Goal: Transaction & Acquisition: Purchase product/service

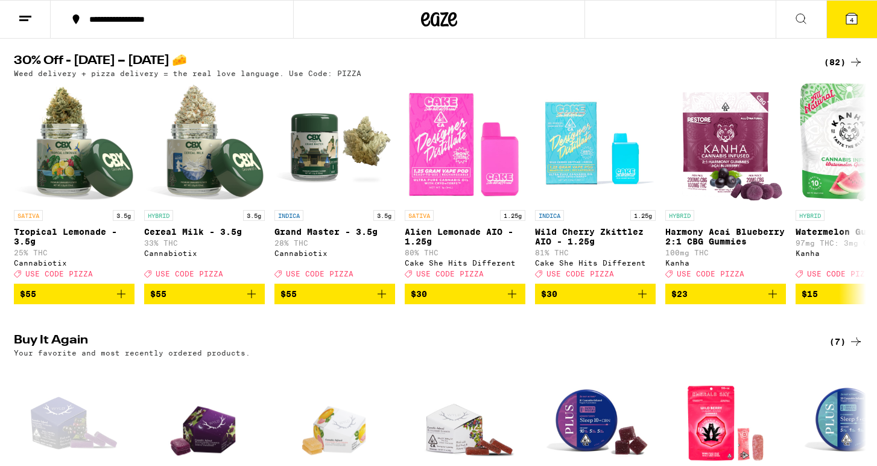
scroll to position [120, 0]
click at [854, 19] on span "4" at bounding box center [852, 19] width 4 height 7
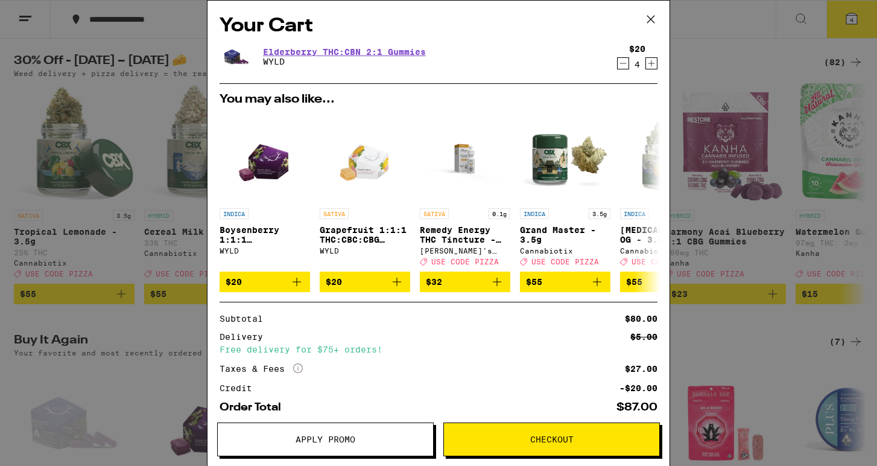
click at [650, 18] on icon at bounding box center [651, 19] width 18 height 18
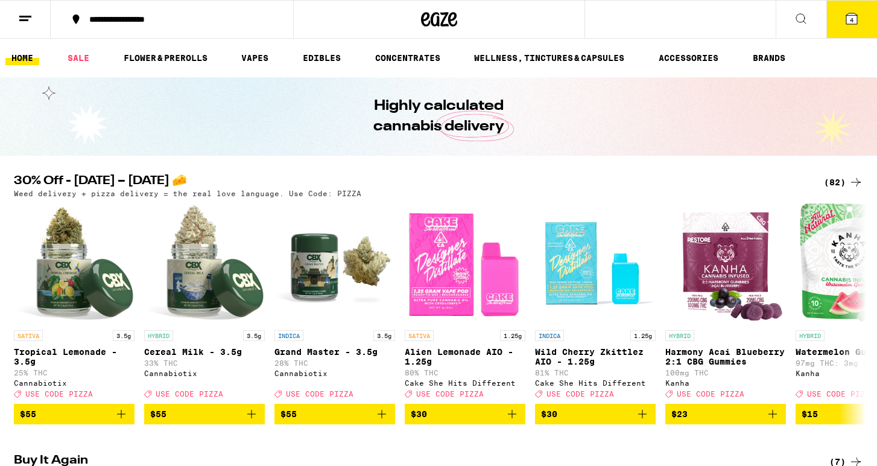
click at [800, 17] on icon at bounding box center [801, 18] width 14 height 14
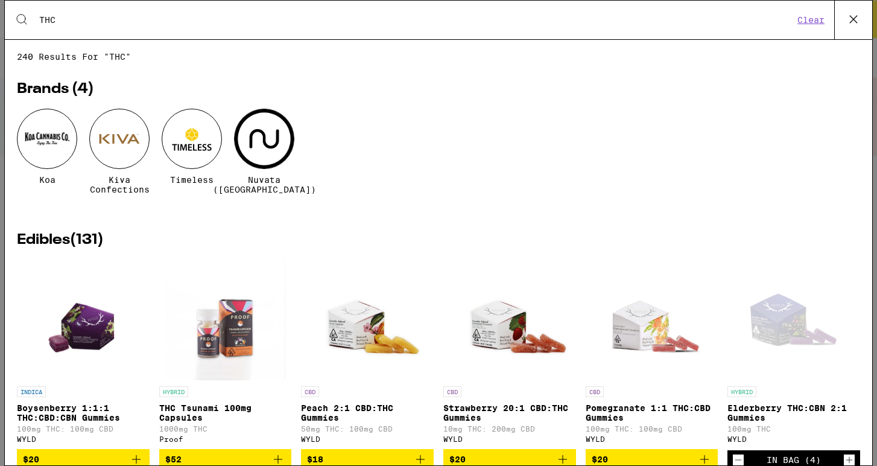
click at [75, 23] on input "THC" at bounding box center [416, 19] width 755 height 11
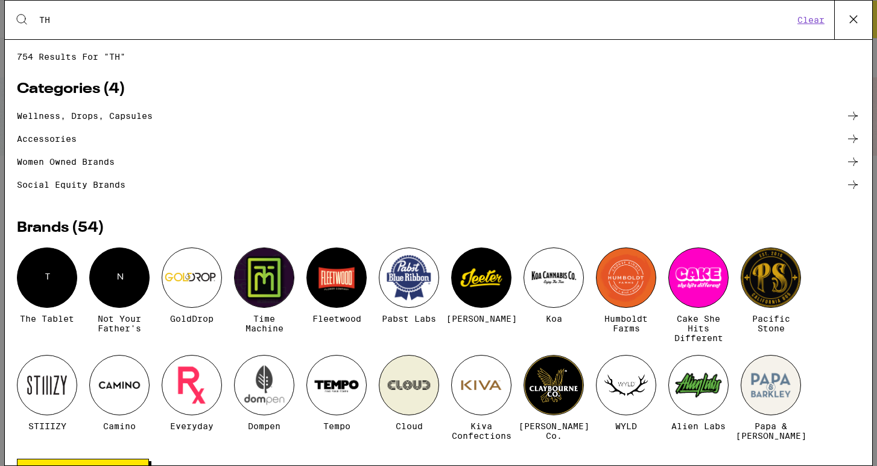
type input "T"
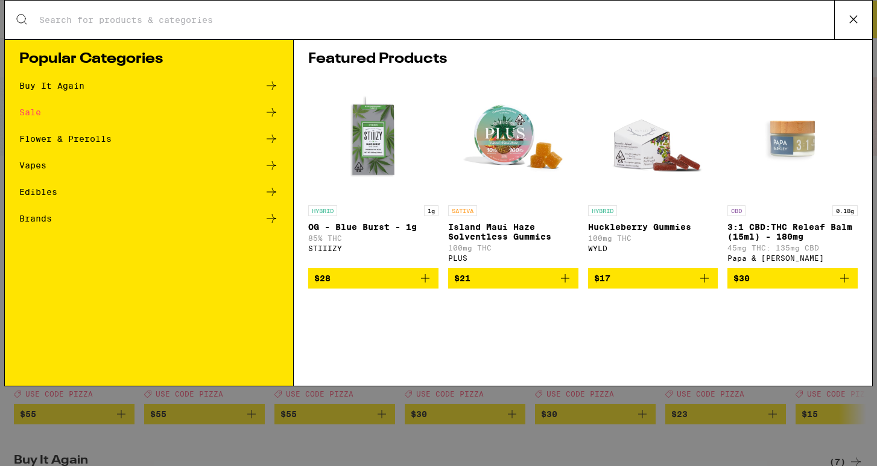
click at [273, 110] on icon at bounding box center [272, 112] width 10 height 8
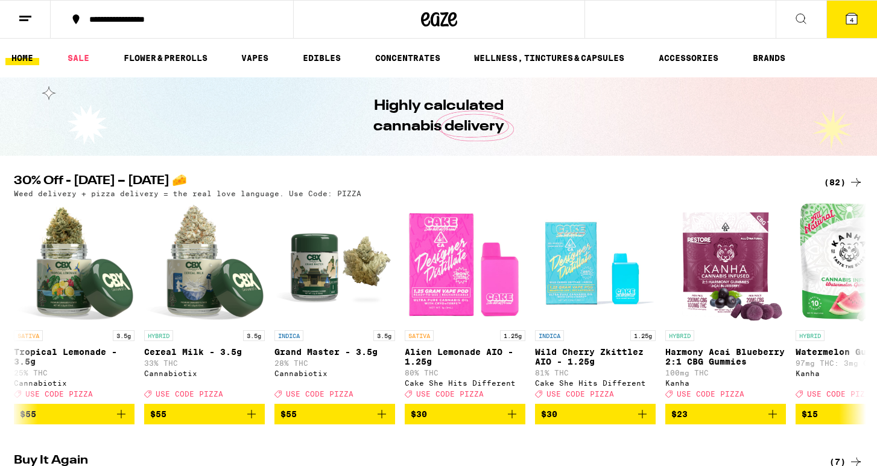
scroll to position [4780, 0]
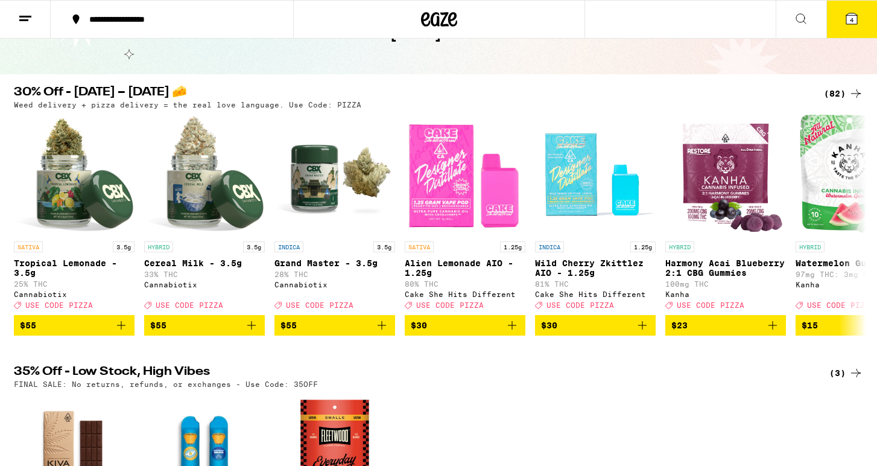
scroll to position [74, 0]
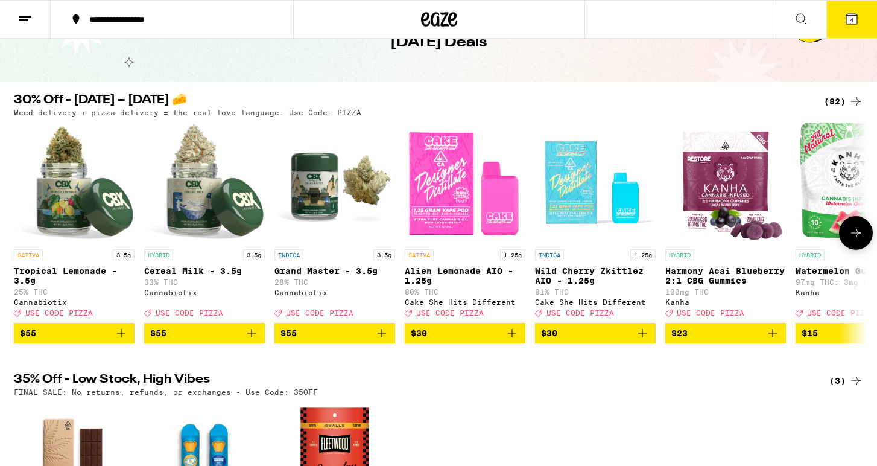
click at [859, 237] on icon at bounding box center [856, 233] width 10 height 8
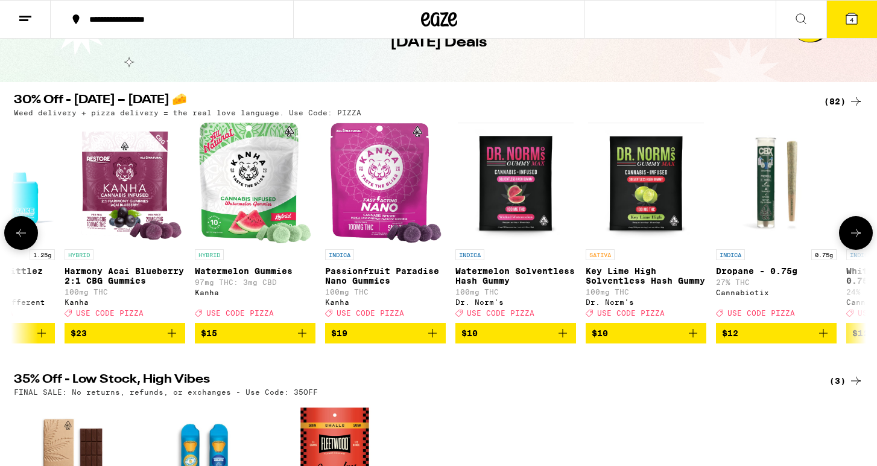
scroll to position [0, 718]
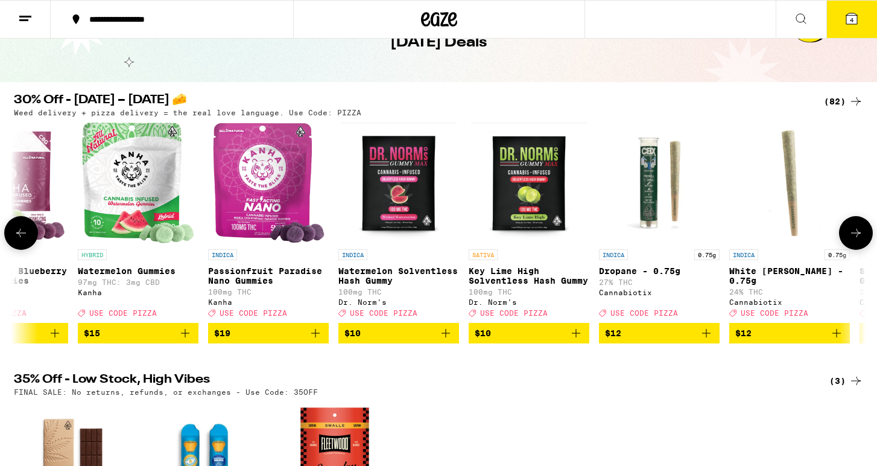
click at [859, 238] on icon at bounding box center [856, 233] width 14 height 14
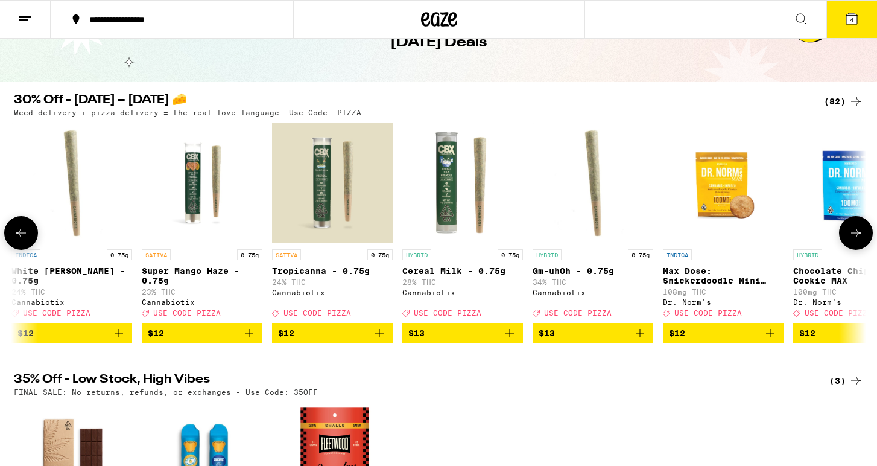
click at [859, 238] on icon at bounding box center [856, 233] width 14 height 14
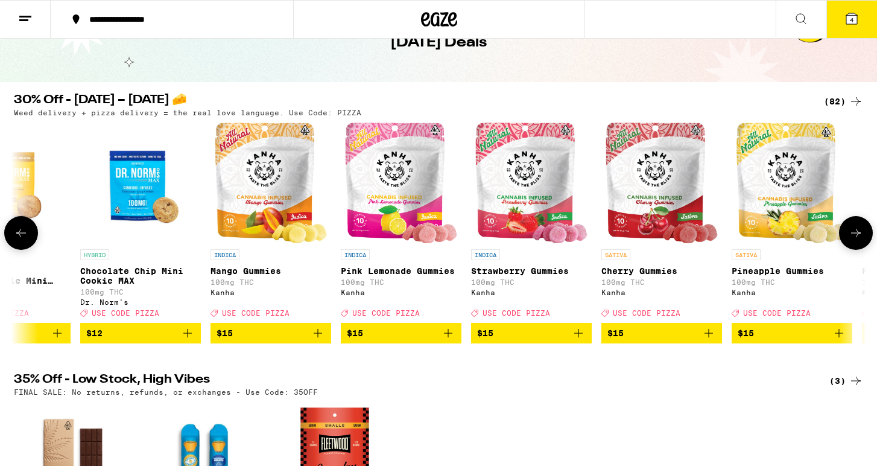
scroll to position [0, 2154]
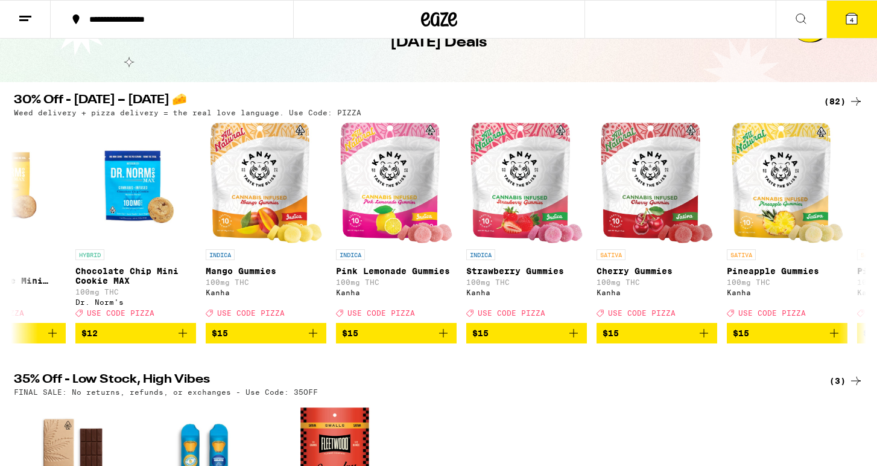
click at [800, 19] on icon at bounding box center [801, 18] width 14 height 14
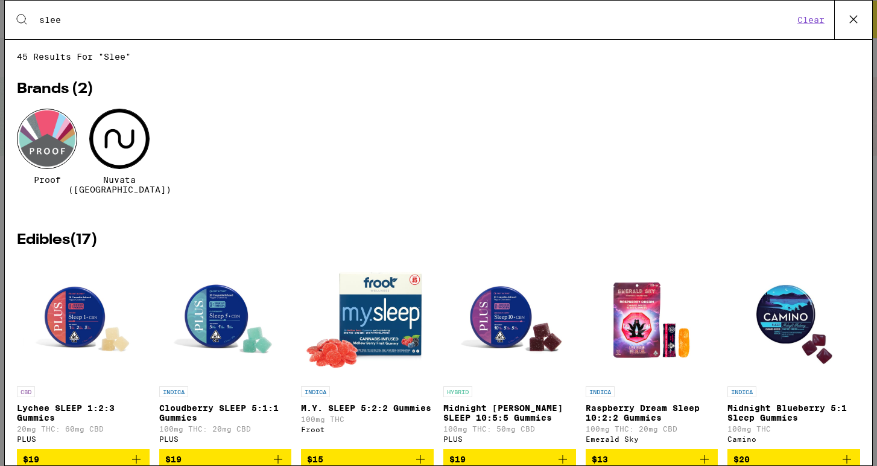
type input "sleep"
